Goal: Task Accomplishment & Management: Use online tool/utility

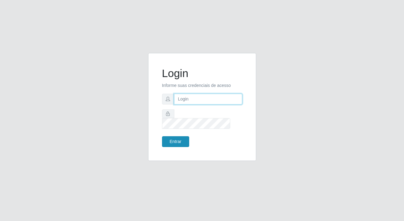
type input "[PERSON_NAME][EMAIL_ADDRESS][DOMAIN_NAME]"
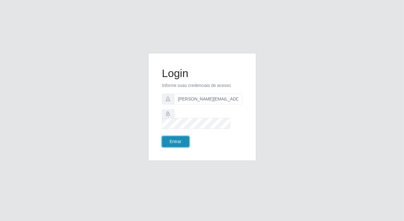
click at [166, 136] on button "Entrar" at bounding box center [175, 141] width 27 height 11
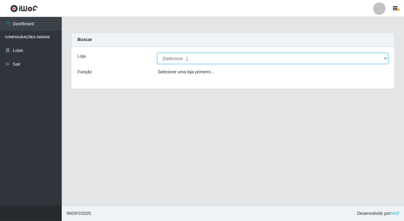
click at [179, 60] on select "[Selecione...] Rede Potiguar 2 - Macaíba" at bounding box center [272, 58] width 231 height 11
select select "101"
click at [157, 53] on select "[Selecione...] Rede Potiguar 2 - Macaíba" at bounding box center [272, 58] width 231 height 11
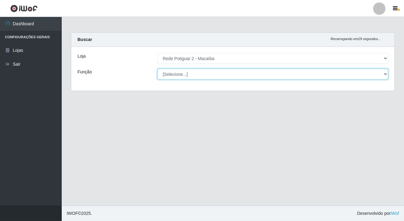
click at [179, 72] on select "[Selecione...] ASG ASG + ASG ++ Auxiliar de Estoque Balconista Embalador Reposi…" at bounding box center [272, 74] width 231 height 11
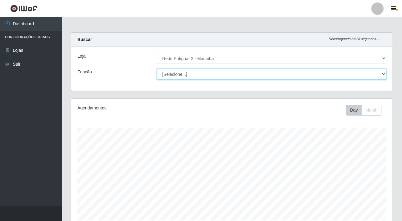
scroll to position [128, 321]
select select "1"
click at [157, 69] on select "[Selecione...] ASG ASG + ASG ++ Auxiliar de Estoque Balconista Embalador Reposi…" at bounding box center [272, 74] width 230 height 11
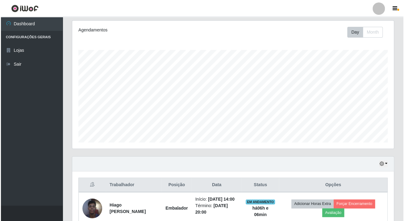
scroll to position [142, 0]
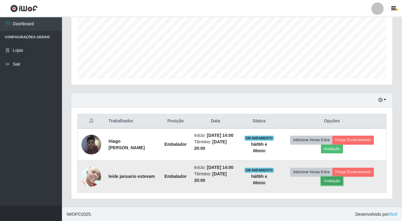
click at [343, 180] on button "Avaliação" at bounding box center [332, 181] width 22 height 9
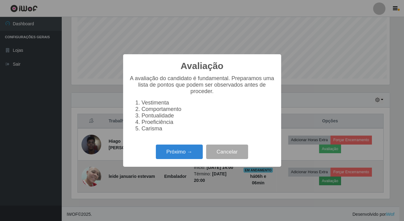
scroll to position [128, 318]
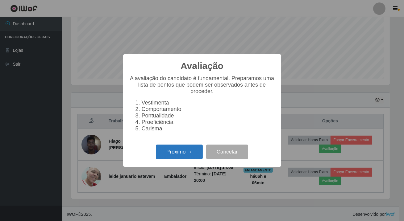
click at [181, 157] on button "Próximo →" at bounding box center [179, 152] width 47 height 15
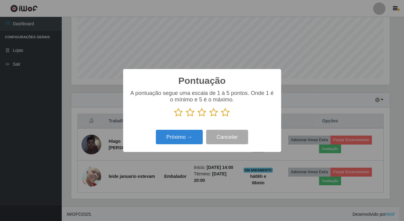
scroll to position [308442, 308251]
click at [227, 116] on icon at bounding box center [225, 112] width 9 height 9
click at [221, 117] on input "radio" at bounding box center [221, 117] width 0 height 0
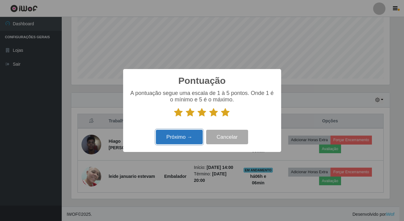
click at [188, 139] on button "Próximo →" at bounding box center [179, 137] width 47 height 15
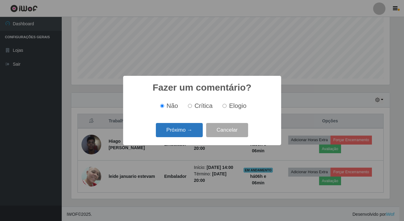
click at [195, 130] on button "Próximo →" at bounding box center [179, 130] width 47 height 15
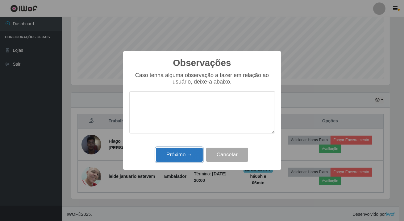
click at [188, 157] on button "Próximo →" at bounding box center [179, 155] width 47 height 15
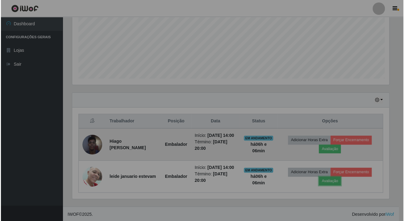
scroll to position [128, 321]
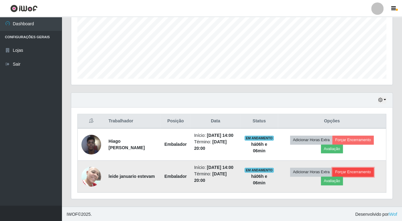
click at [353, 172] on button "Forçar Encerramento" at bounding box center [353, 172] width 41 height 9
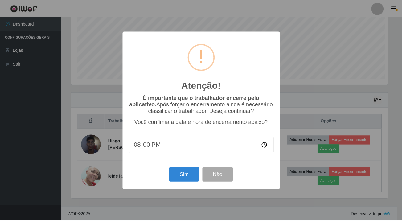
scroll to position [128, 318]
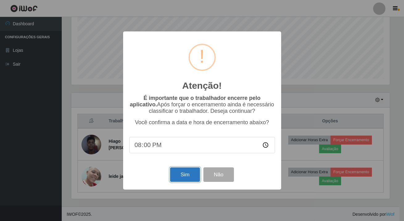
click at [179, 179] on button "Sim" at bounding box center [185, 175] width 30 height 15
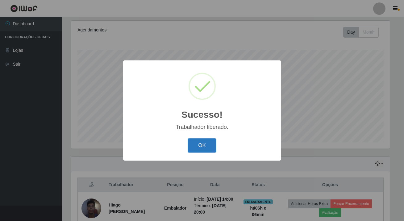
click at [209, 148] on button "OK" at bounding box center [202, 146] width 29 height 15
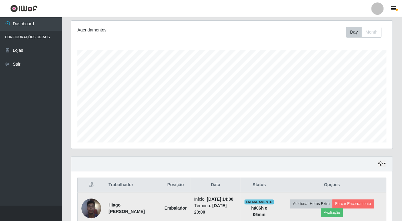
scroll to position [110, 0]
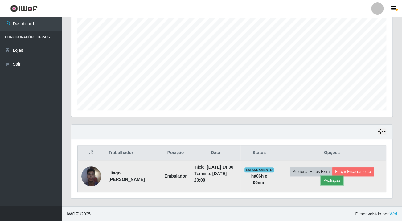
click at [338, 179] on button "Avaliação" at bounding box center [332, 181] width 22 height 9
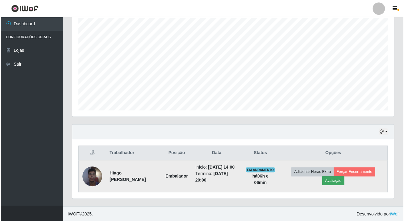
scroll to position [128, 318]
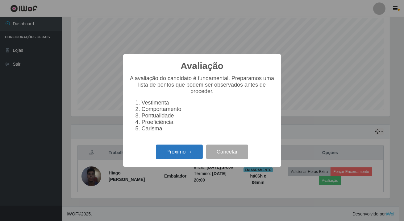
click at [194, 152] on button "Próximo →" at bounding box center [179, 152] width 47 height 15
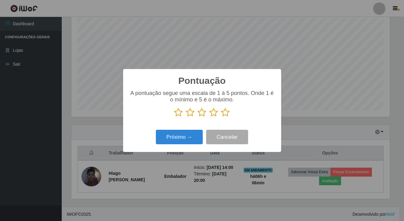
scroll to position [308442, 308251]
click at [226, 115] on icon at bounding box center [225, 112] width 9 height 9
click at [221, 117] on input "radio" at bounding box center [221, 117] width 0 height 0
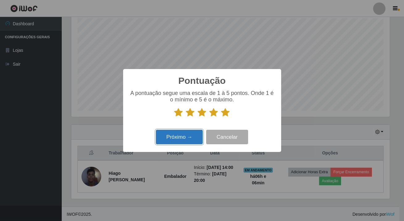
click at [199, 134] on button "Próximo →" at bounding box center [179, 137] width 47 height 15
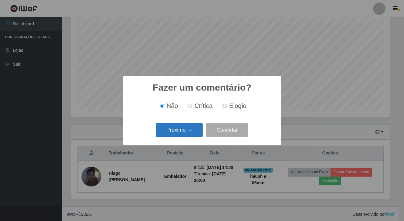
click at [199, 132] on button "Próximo →" at bounding box center [179, 130] width 47 height 15
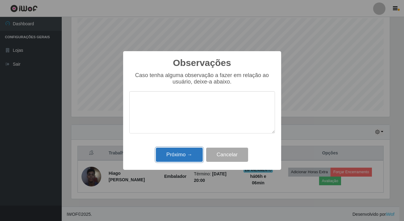
click at [193, 156] on button "Próximo →" at bounding box center [179, 155] width 47 height 15
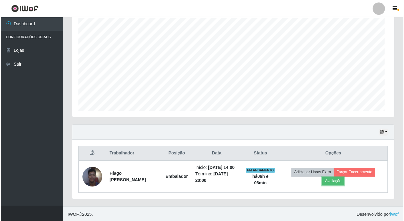
scroll to position [128, 321]
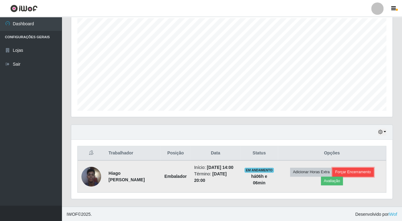
click at [345, 172] on button "Forçar Encerramento" at bounding box center [353, 172] width 41 height 9
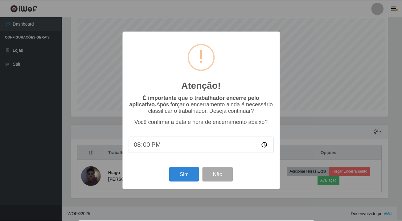
scroll to position [0, 0]
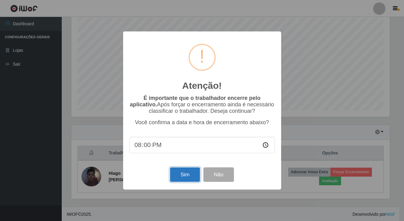
click at [175, 170] on button "Sim" at bounding box center [185, 175] width 30 height 15
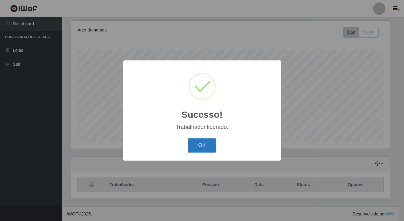
click at [204, 145] on button "OK" at bounding box center [202, 146] width 29 height 15
